Goal: Use online tool/utility: Utilize a website feature to perform a specific function

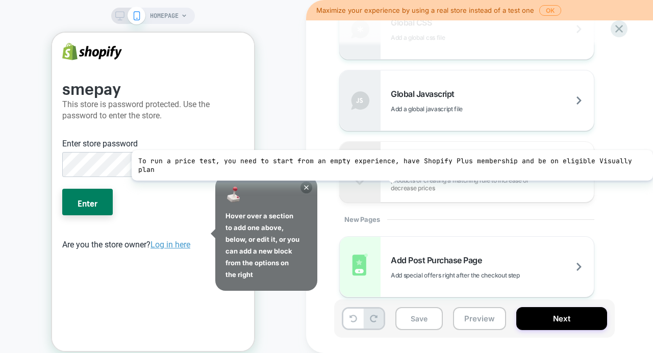
scroll to position [714, 0]
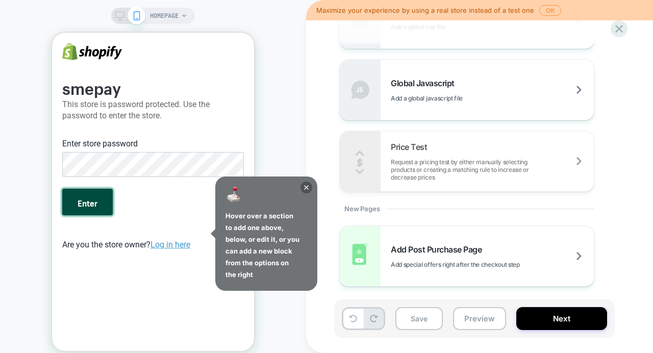
click at [71, 210] on button "Enter" at bounding box center [87, 202] width 51 height 27
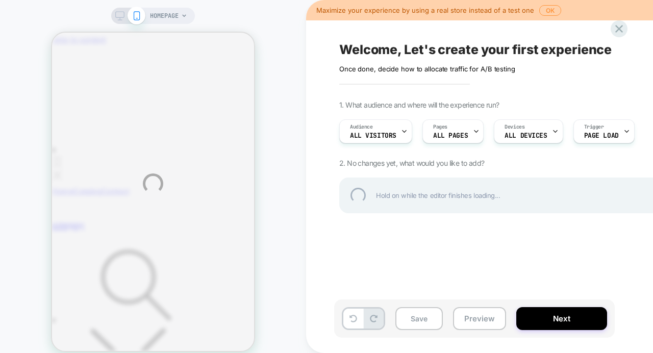
scroll to position [0, 0]
click at [551, 9] on div "HOMEPAGE Maximize your experience by using a real store instead of a test one O…" at bounding box center [326, 184] width 653 height 368
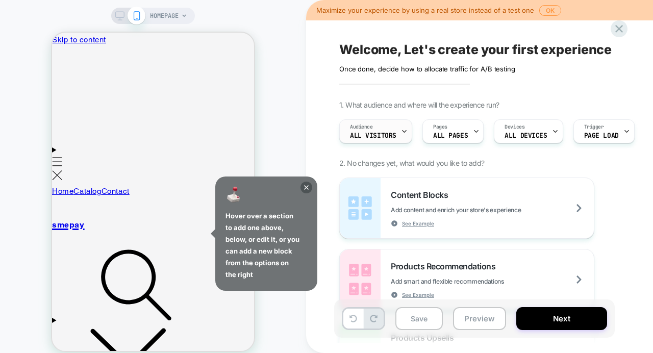
click at [398, 134] on div "Audience All Visitors" at bounding box center [373, 131] width 67 height 23
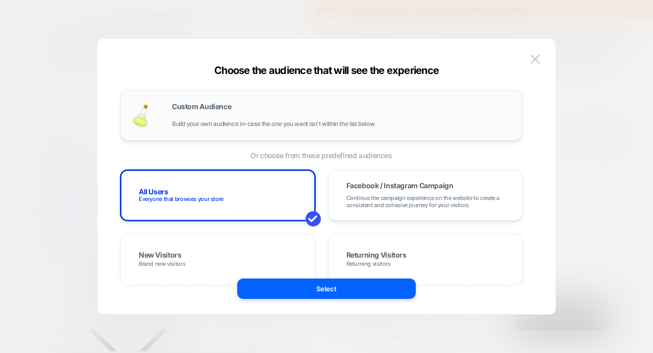
click at [225, 125] on span "Build your own audience in-case the one you want isn't within the list below" at bounding box center [273, 123] width 203 height 7
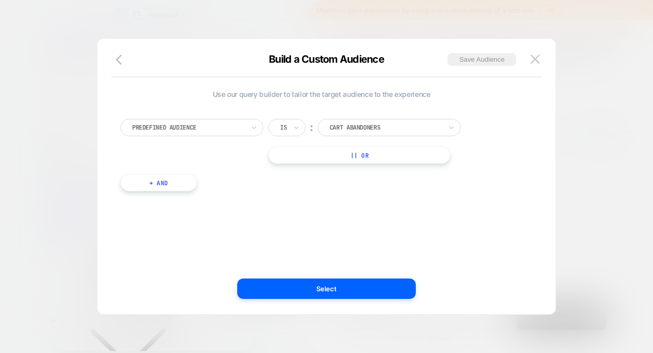
click at [217, 125] on div at bounding box center [188, 127] width 112 height 9
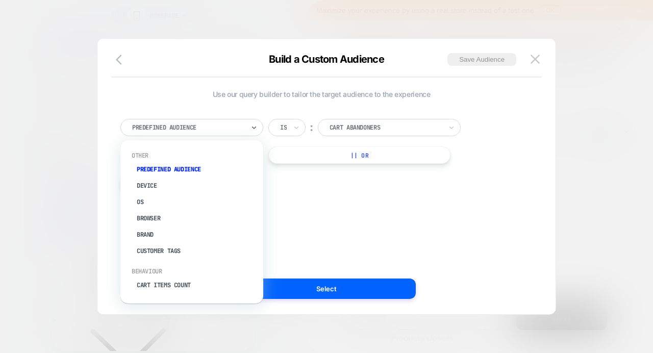
click at [394, 118] on div "option Device focused, 2 of 33. 33 results available. Use Up and Down to choose…" at bounding box center [321, 150] width 412 height 93
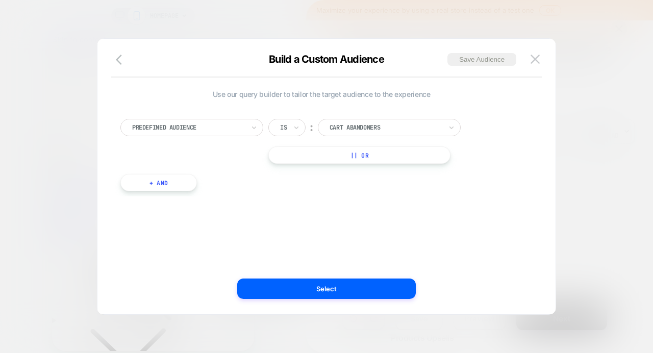
click at [284, 129] on div at bounding box center [283, 127] width 7 height 9
click at [204, 133] on div "Predefined Audience" at bounding box center [188, 127] width 114 height 11
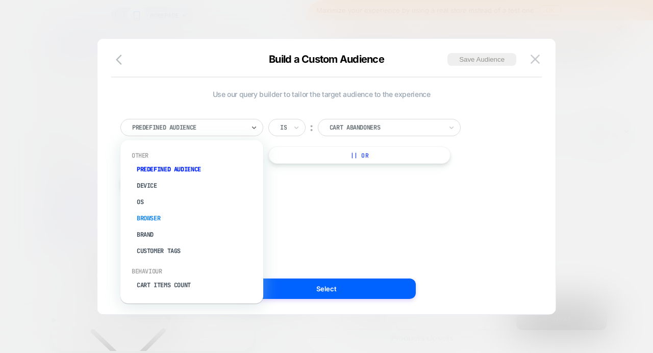
click at [187, 221] on div "Browser" at bounding box center [197, 218] width 133 height 16
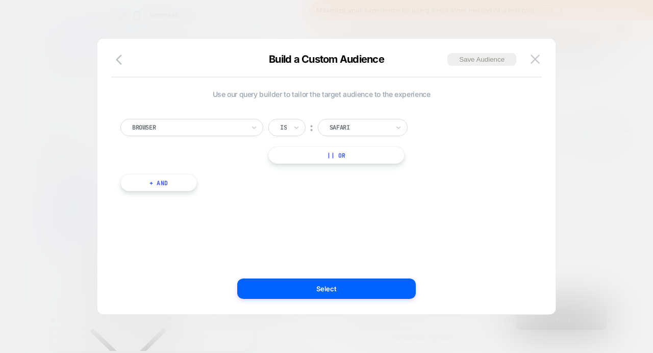
click at [212, 126] on div at bounding box center [188, 127] width 112 height 9
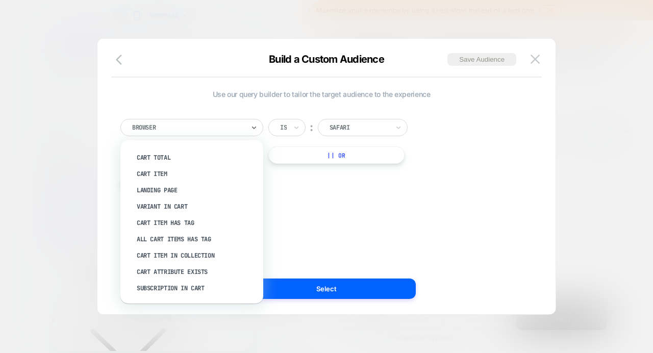
scroll to position [311, 0]
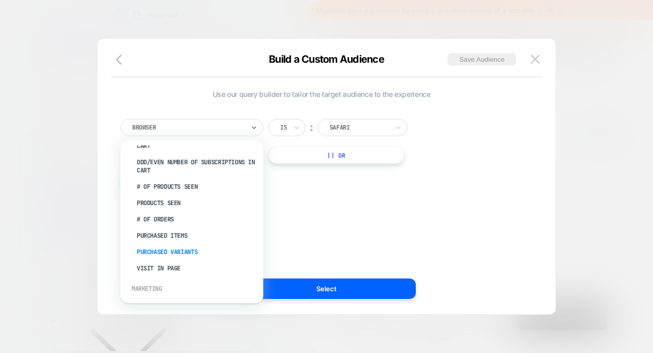
click at [179, 253] on div "Purchased Variants" at bounding box center [197, 252] width 133 height 16
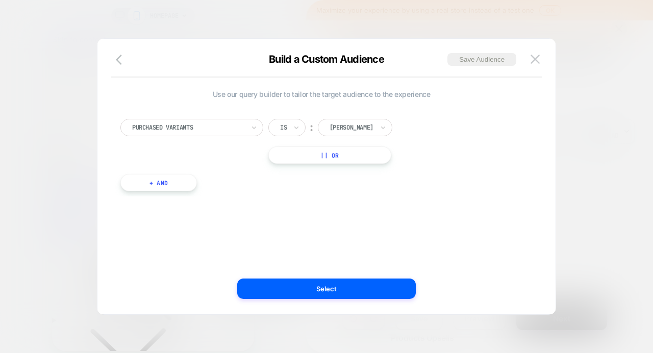
click at [175, 129] on div at bounding box center [188, 127] width 112 height 9
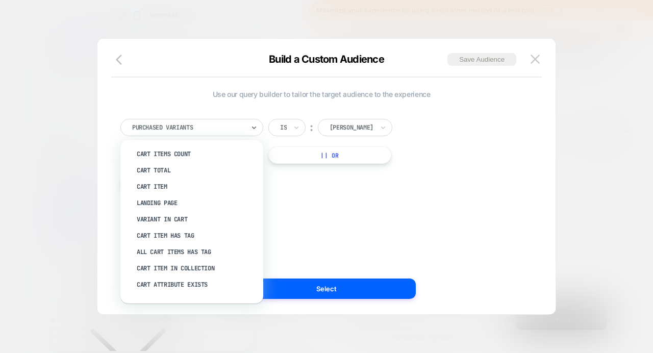
scroll to position [478, 0]
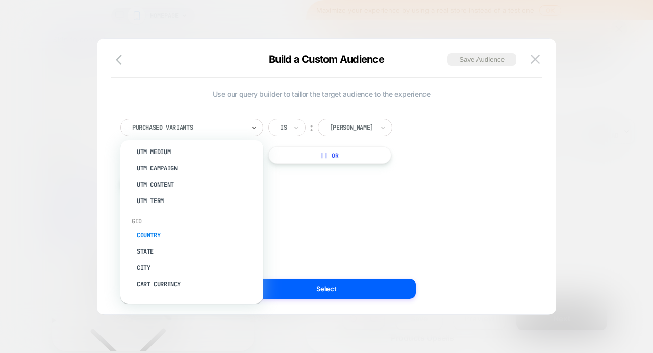
click at [157, 233] on div "Country" at bounding box center [197, 235] width 133 height 16
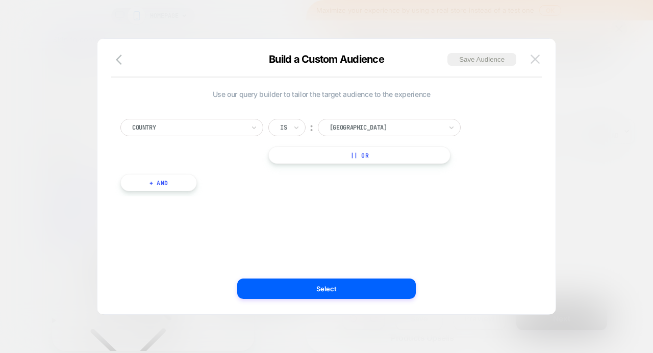
click at [538, 63] on img at bounding box center [535, 59] width 9 height 9
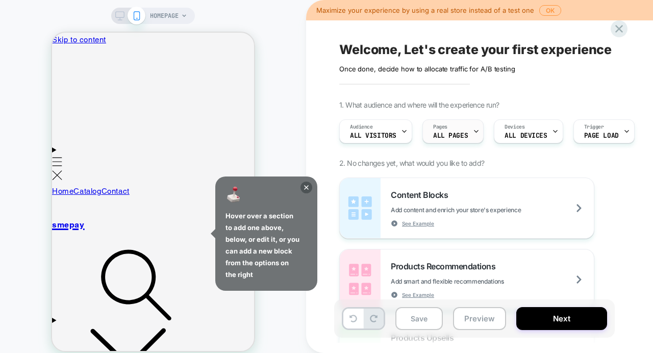
click at [461, 137] on span "ALL PAGES" at bounding box center [450, 135] width 35 height 7
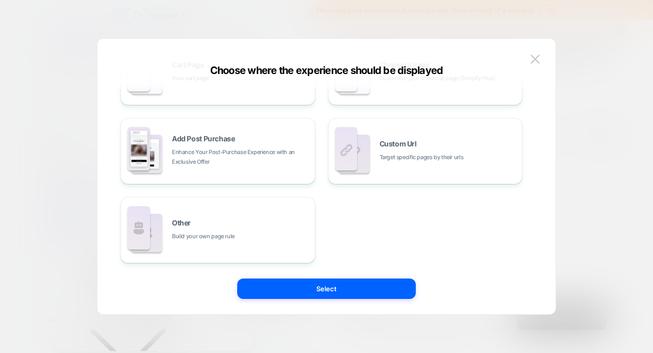
scroll to position [0, 0]
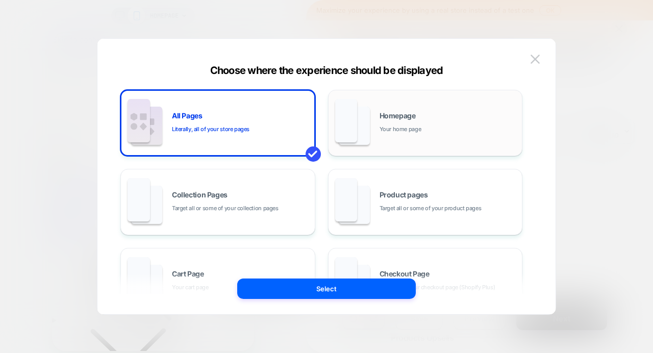
click at [428, 121] on div "Homepage Your home page" at bounding box center [449, 123] width 138 height 22
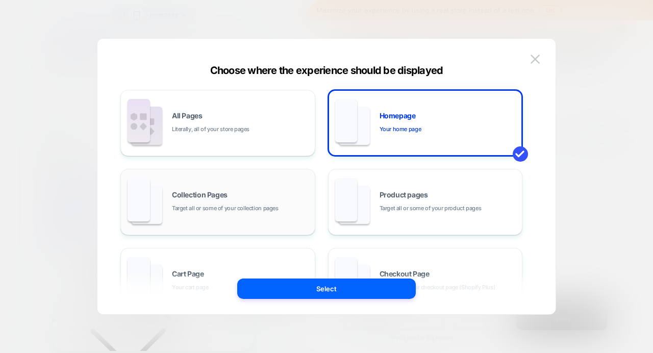
click at [302, 202] on div "Collection Pages Target all or some of your collection pages" at bounding box center [241, 202] width 138 height 22
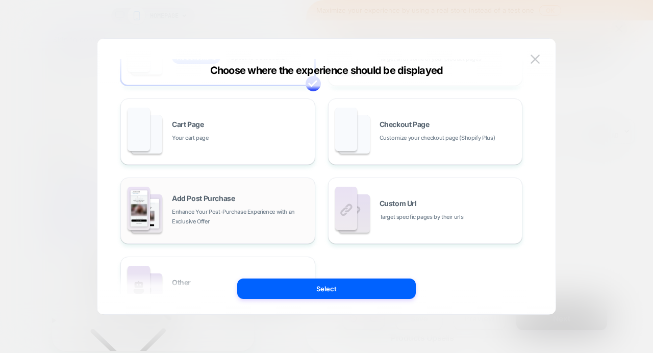
scroll to position [149, 0]
click at [234, 200] on span "Add Post Purchase" at bounding box center [203, 199] width 63 height 7
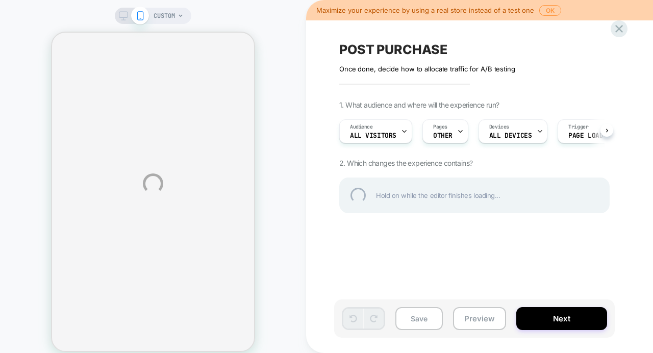
click at [453, 131] on div "POST PURCHASE Click to edit experience details Once done, decide how to allocat…" at bounding box center [530, 176] width 449 height 353
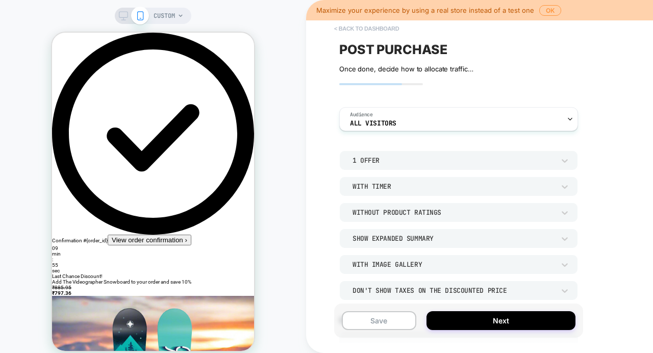
click at [339, 29] on button "< back to dashboard" at bounding box center [366, 28] width 75 height 16
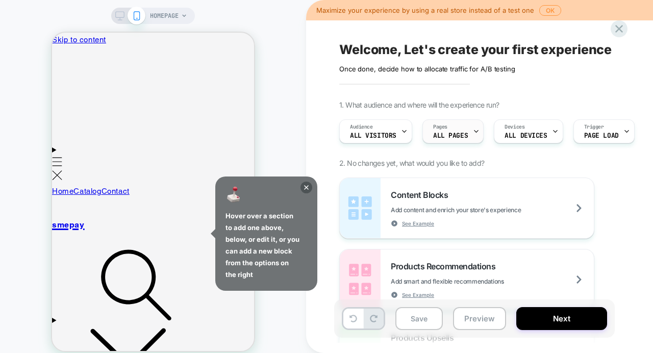
click at [443, 138] on span "ALL PAGES" at bounding box center [450, 135] width 35 height 7
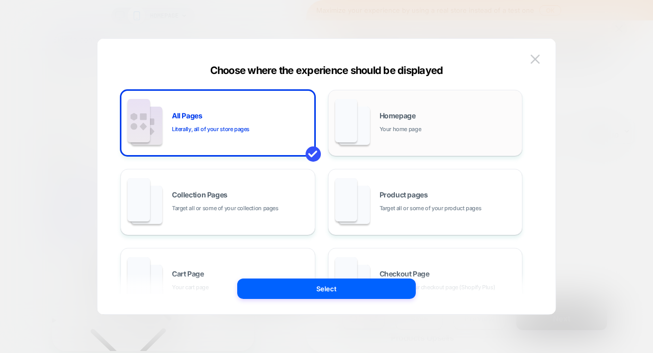
click at [416, 125] on span "Your home page" at bounding box center [401, 130] width 42 height 10
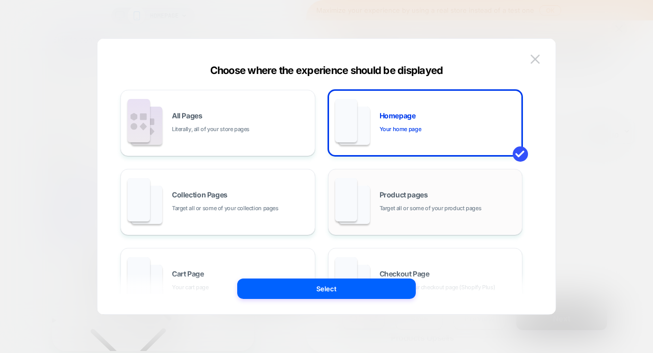
click at [413, 195] on span "Product pages" at bounding box center [404, 194] width 48 height 7
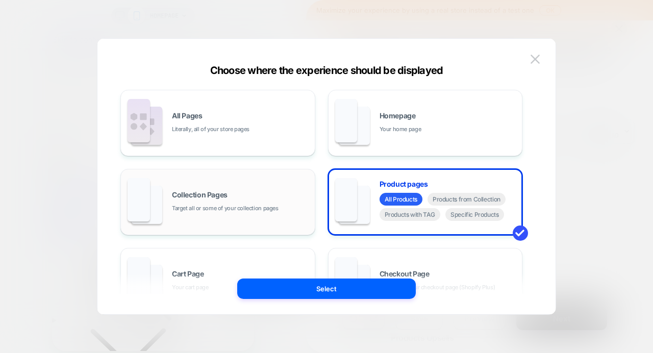
click at [265, 204] on span "Target all or some of your collection pages" at bounding box center [225, 209] width 107 height 10
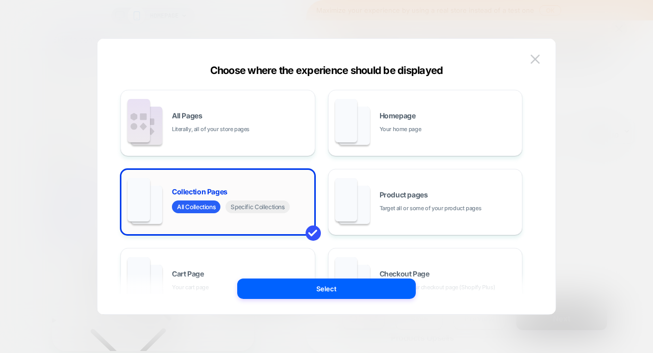
scroll to position [52, 0]
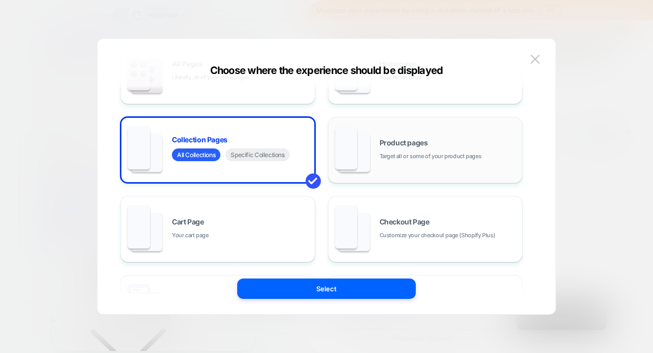
click at [436, 138] on div "Product pages Target all or some of your product pages" at bounding box center [426, 150] width 184 height 56
